Goal: Task Accomplishment & Management: Complete application form

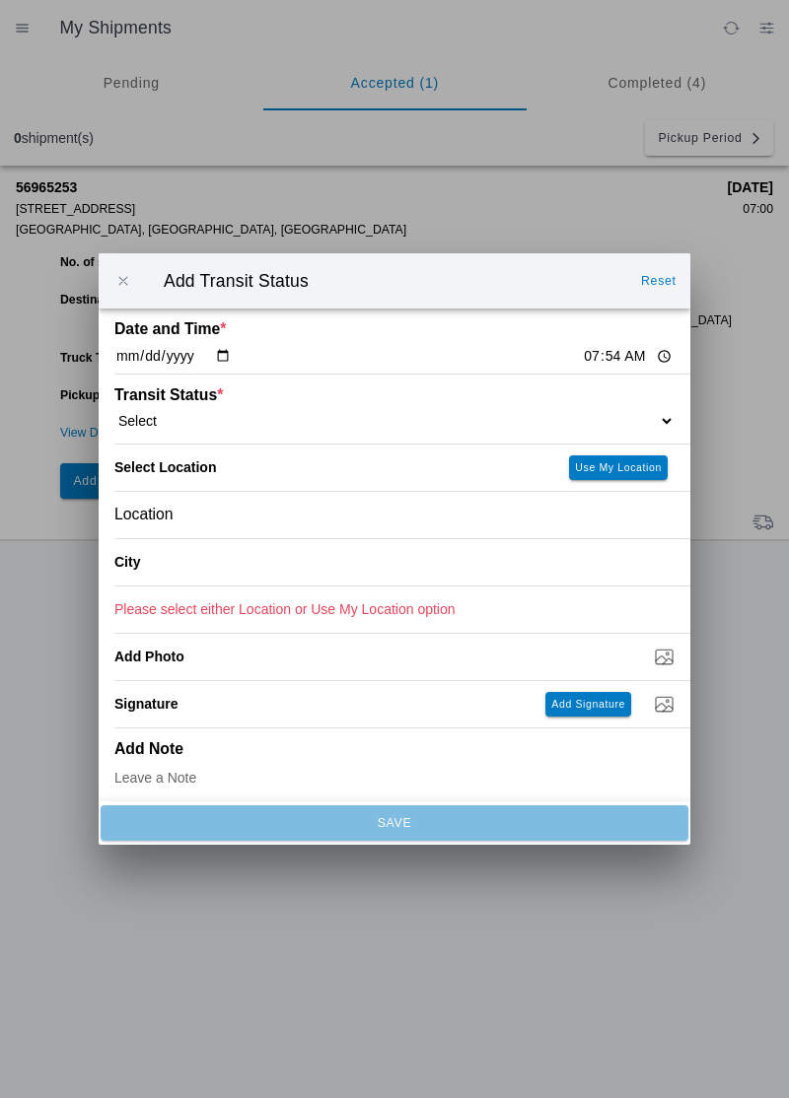
click at [237, 401] on ion-label "Transit Status *" at bounding box center [324, 395] width 420 height 18
click at [212, 424] on select "Select Arrive at Drop Off Arrive at Pickup Break Start Break Stop Depart Drop O…" at bounding box center [394, 421] width 560 height 18
select select "DPTPULOC"
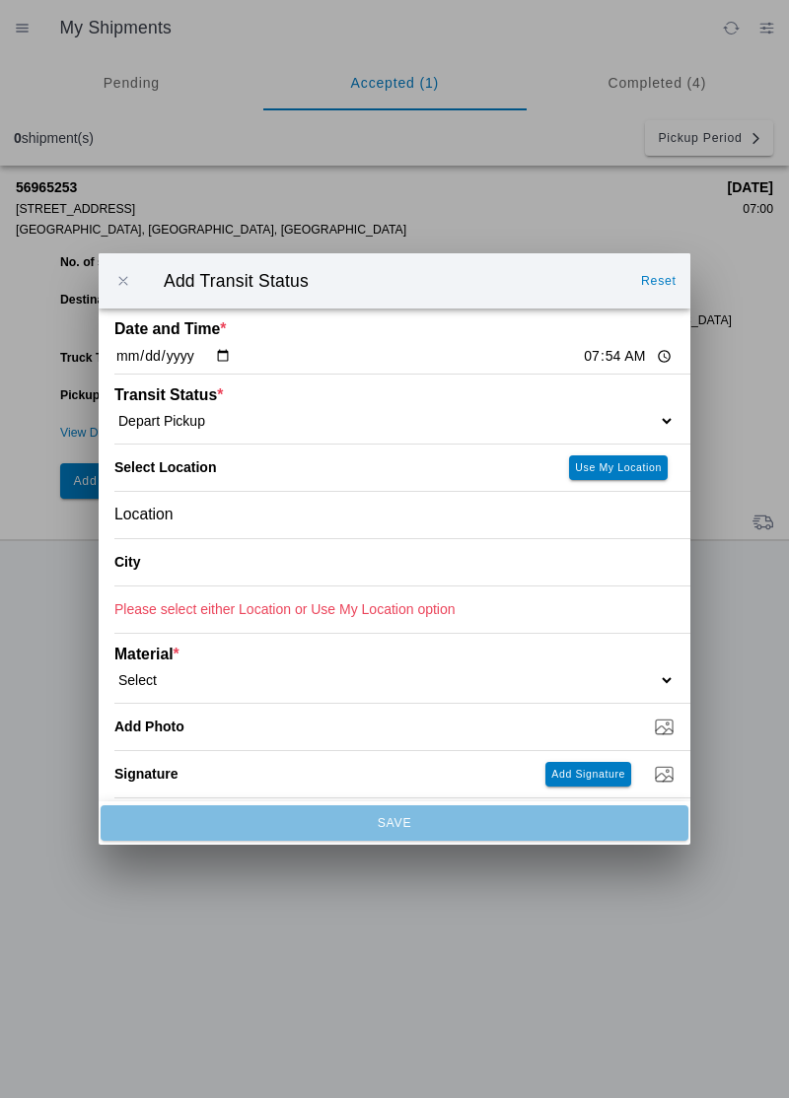
click at [0, 0] on slot "Use My Location" at bounding box center [0, 0] width 0 height 0
type input "[GEOGRAPHIC_DATA]"
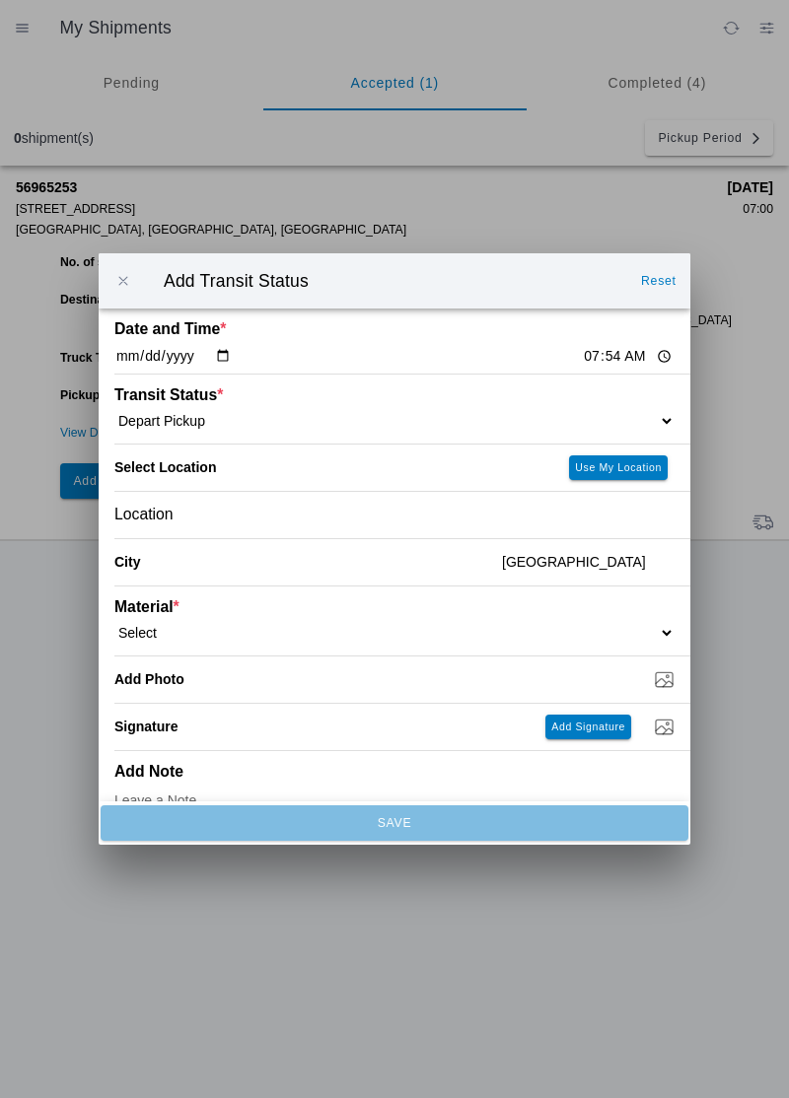
click at [201, 626] on select "Select 1" x 3" Rock 1" x 4" Rock 2" x 4" Rock Asphalt Cold Patch Backfill Spec …" at bounding box center [394, 633] width 560 height 18
select select "708650"
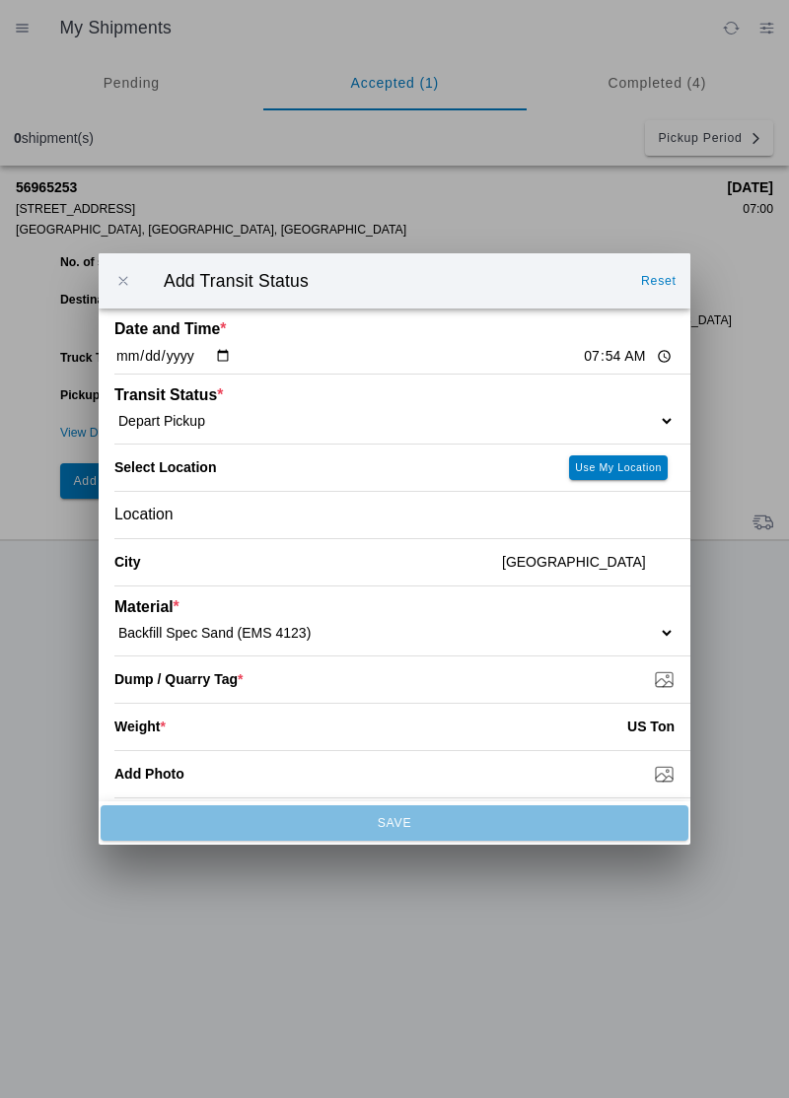
click at [661, 685] on input "Dump / Quarry Tag *" at bounding box center [402, 679] width 576 height 22
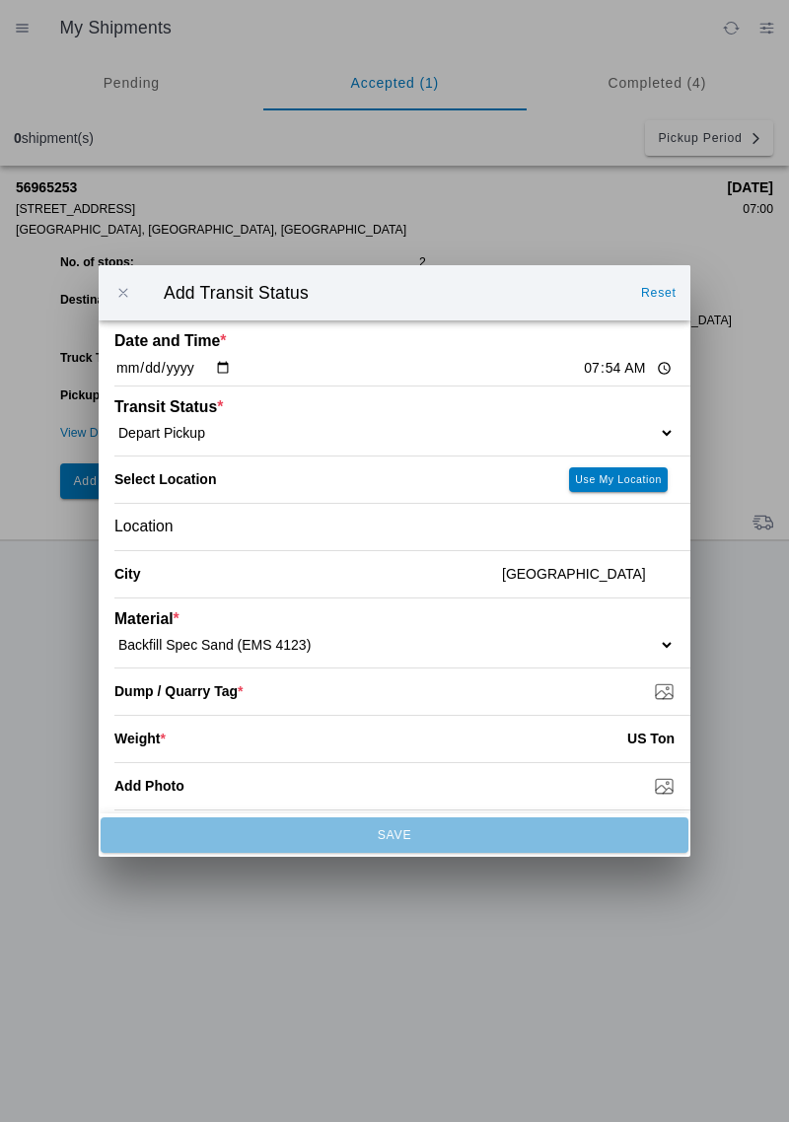
type input "C:\fakepath\17592441043963007709254914527637.jpg"
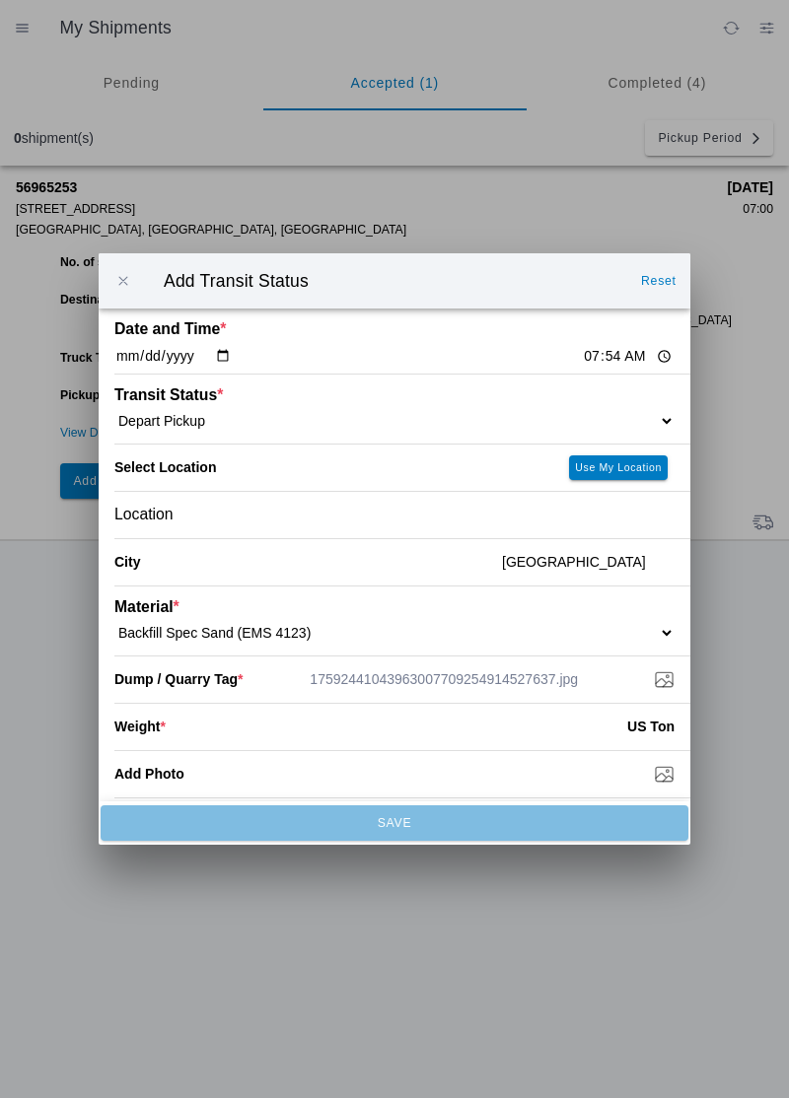
click at [219, 734] on input "number" at bounding box center [396, 726] width 461 height 43
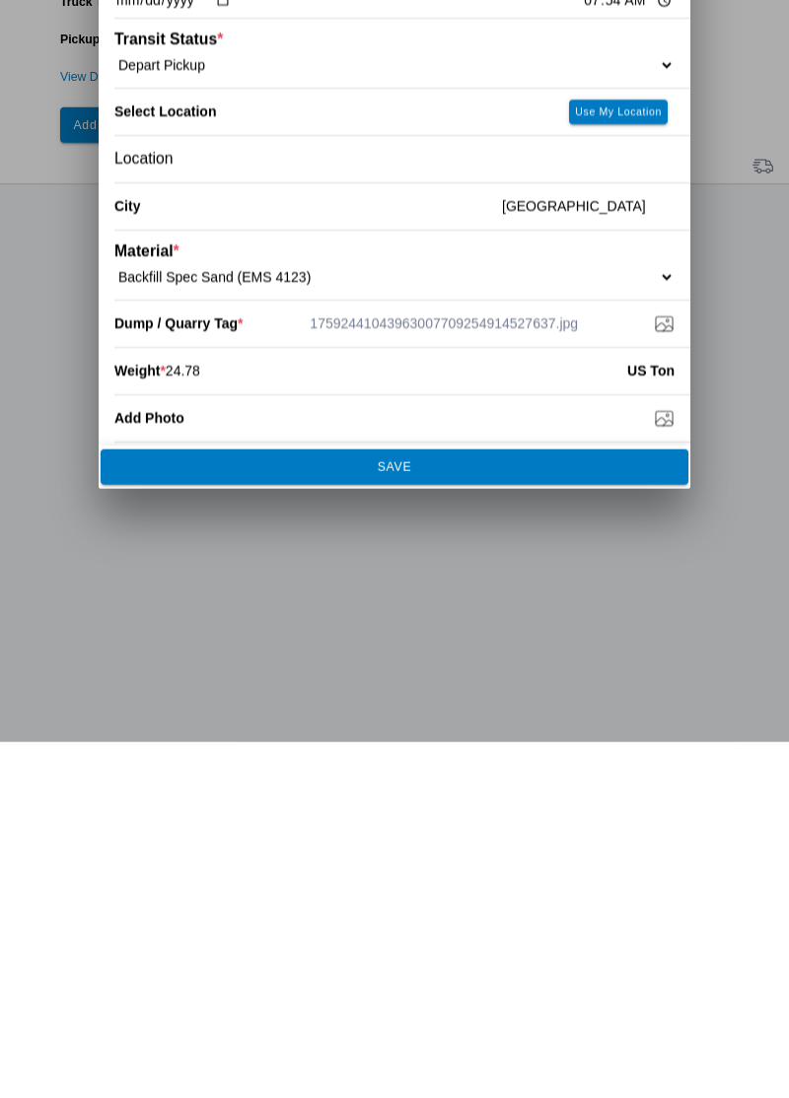
type input "24.78"
click at [593, 829] on span "SAVE" at bounding box center [393, 823] width 561 height 12
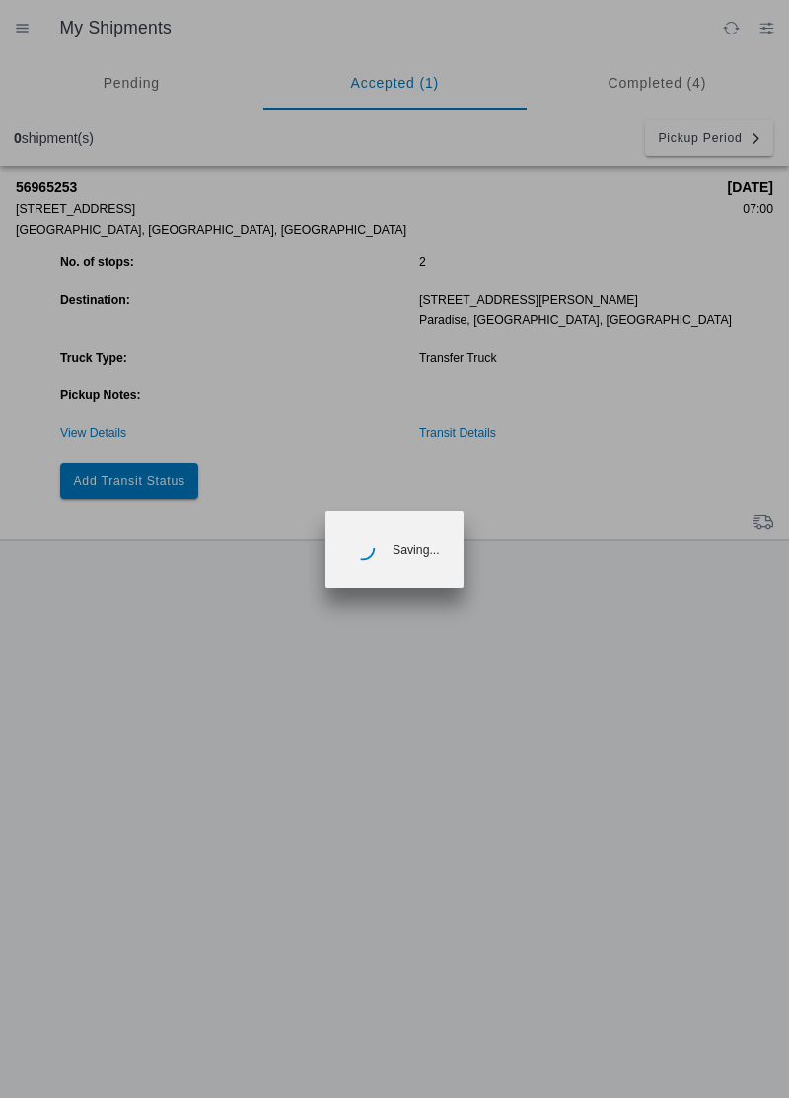
click at [19, 1022] on ion-backdrop at bounding box center [394, 549] width 789 height 1098
